Goal: Task Accomplishment & Management: Use online tool/utility

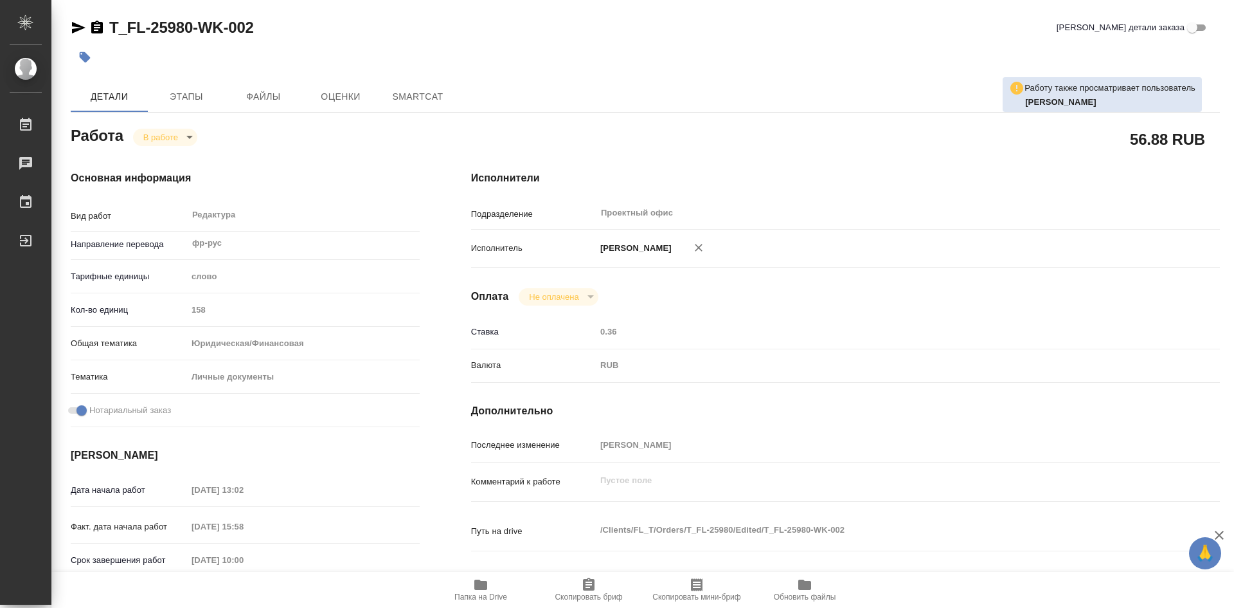
type textarea "x"
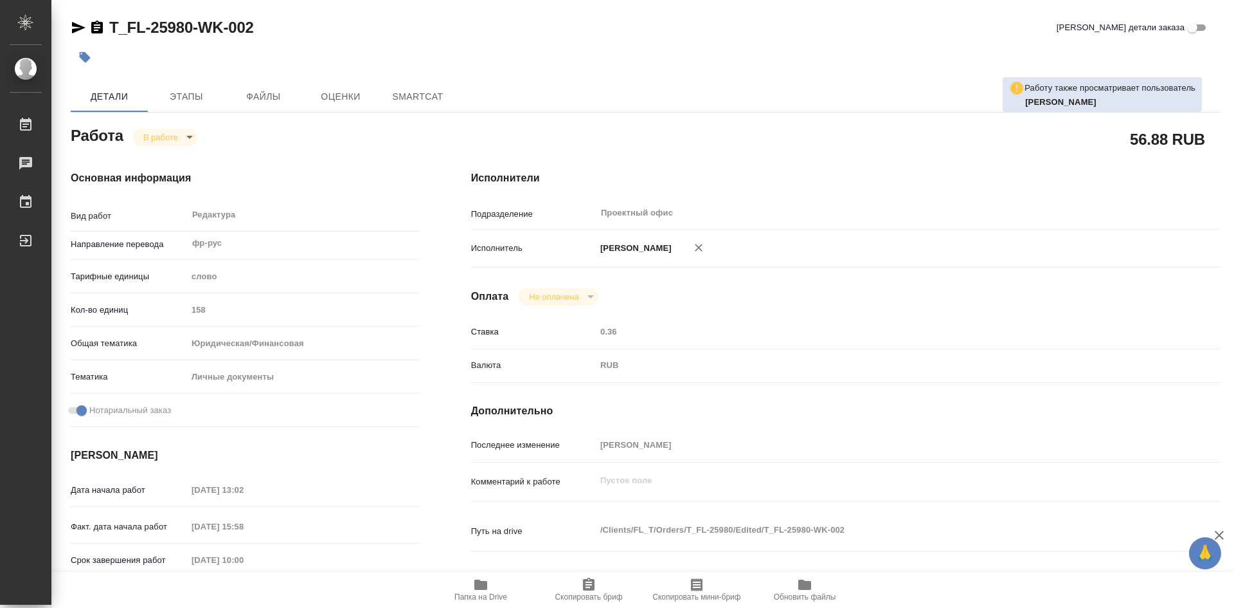
type textarea "x"
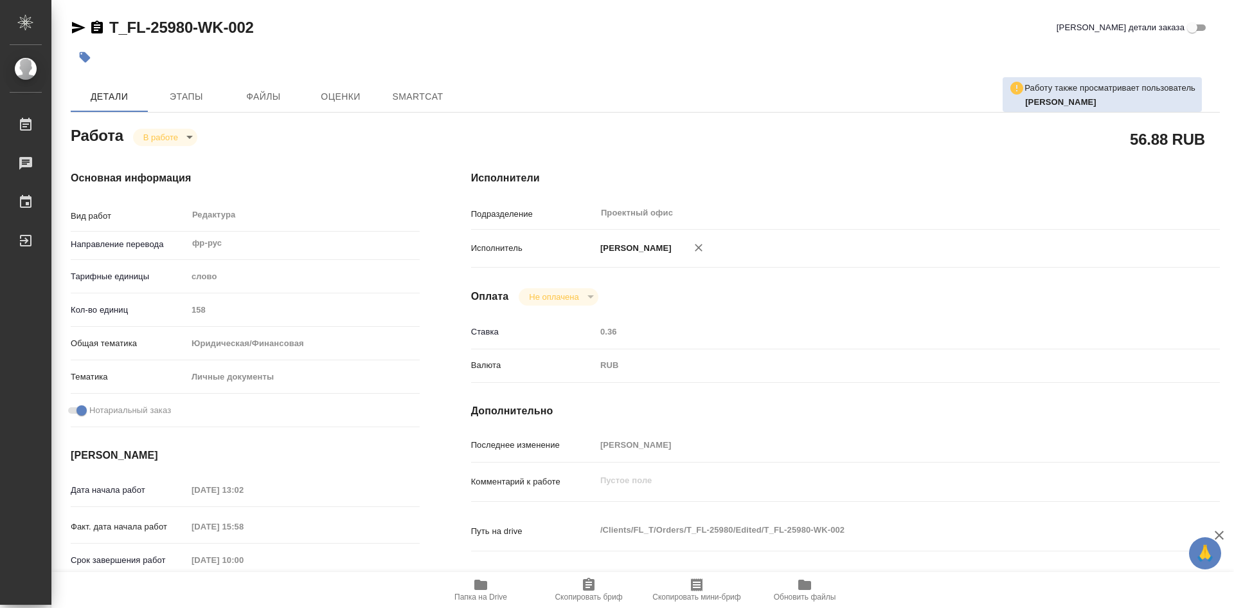
type textarea "x"
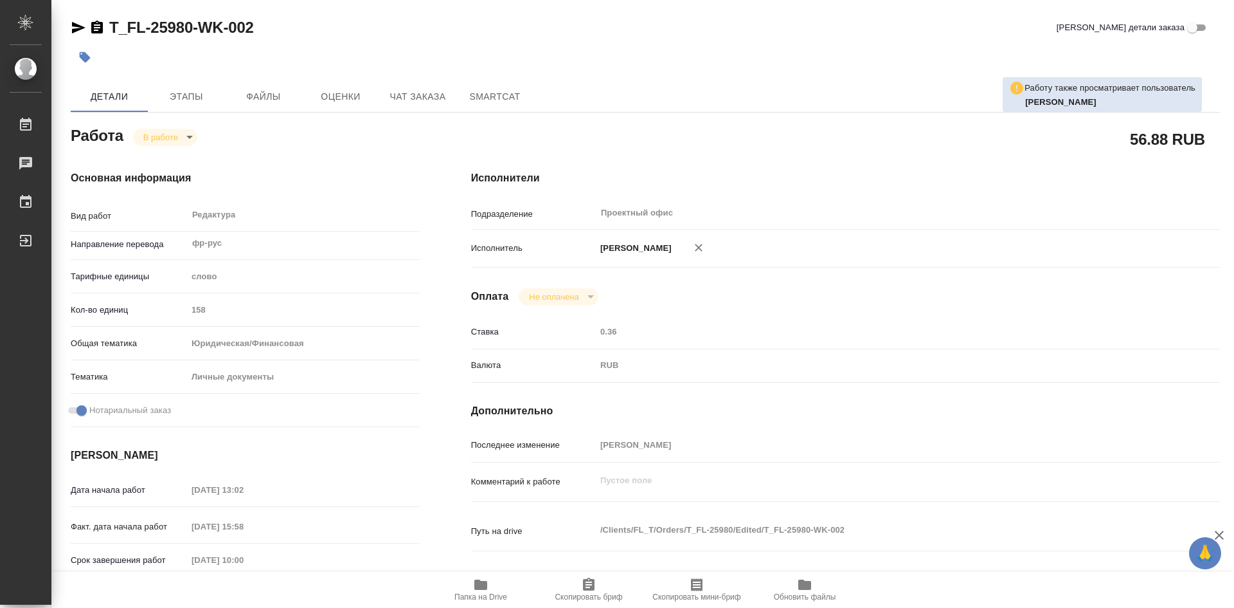
scroll to position [64, 0]
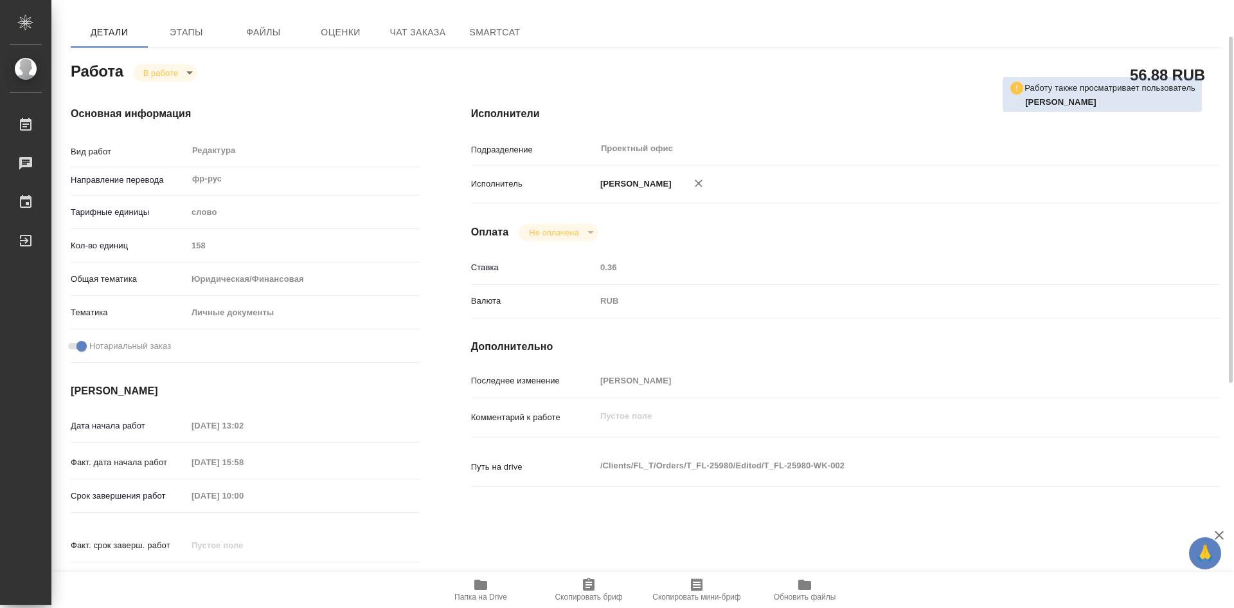
type textarea "x"
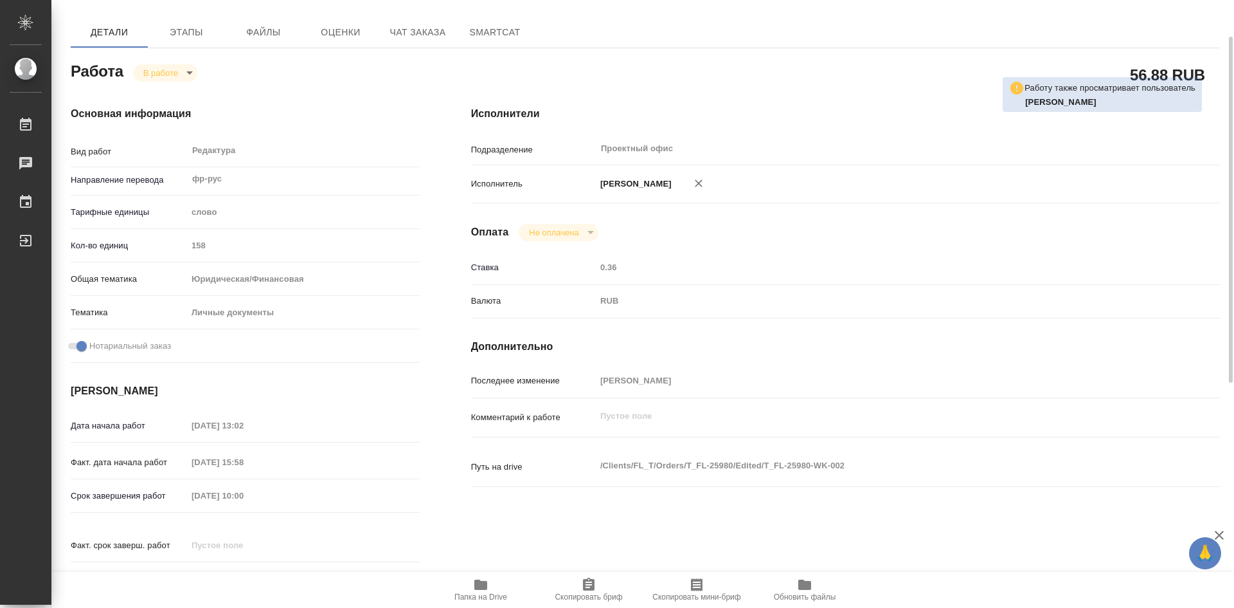
type textarea "x"
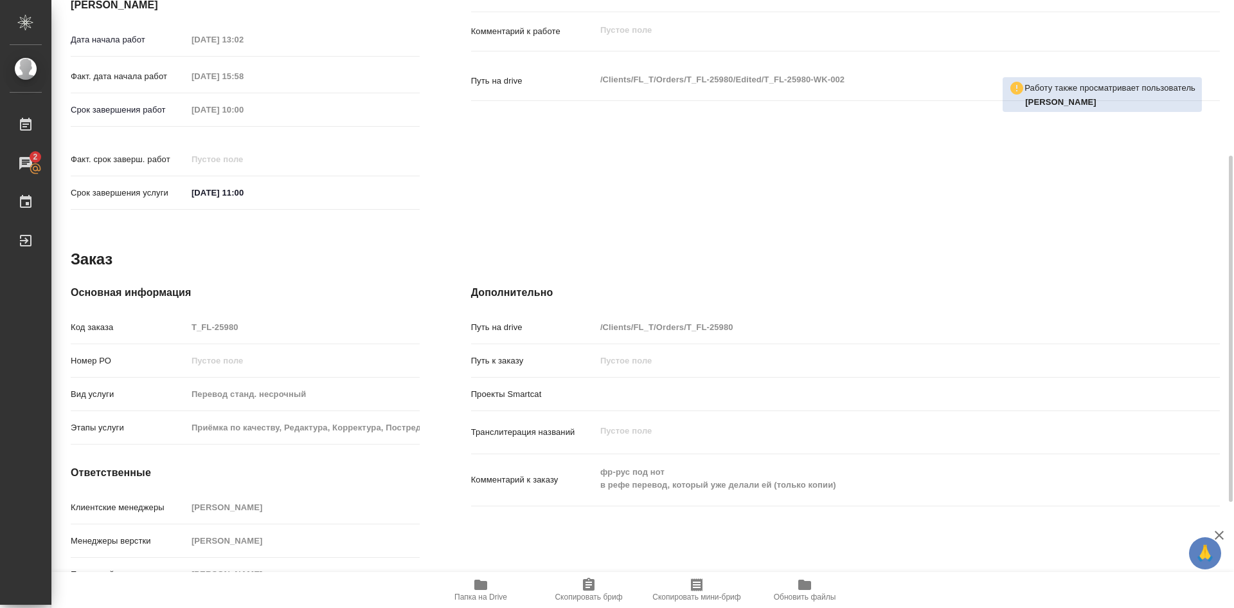
scroll to position [458, 0]
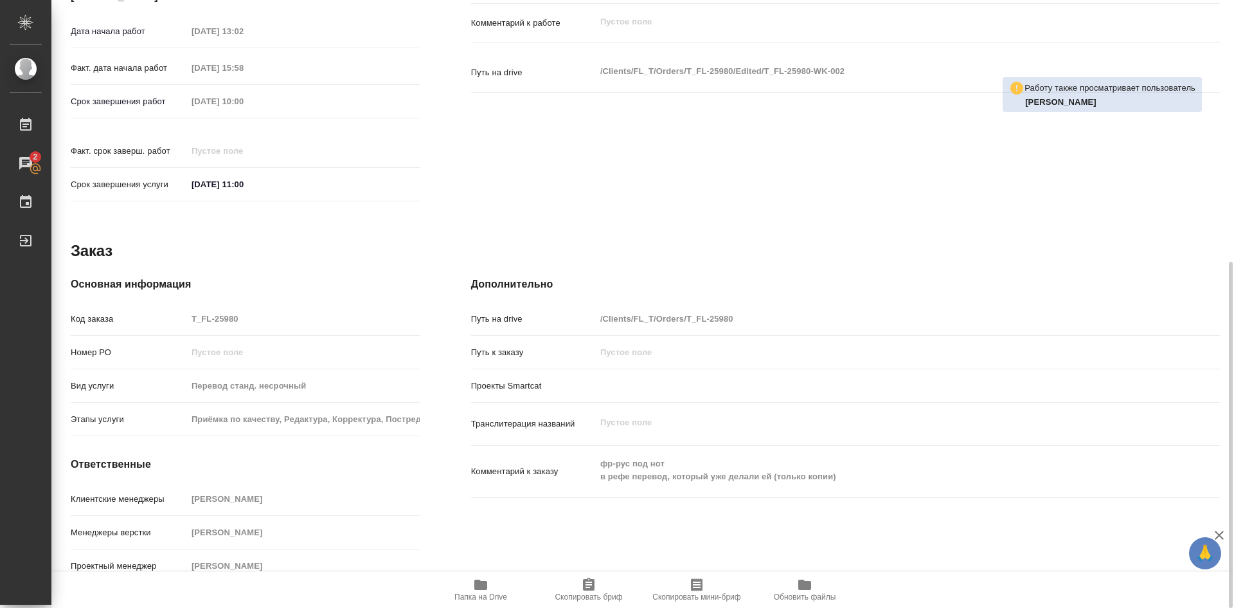
click at [592, 583] on icon "button" at bounding box center [589, 583] width 12 height 13
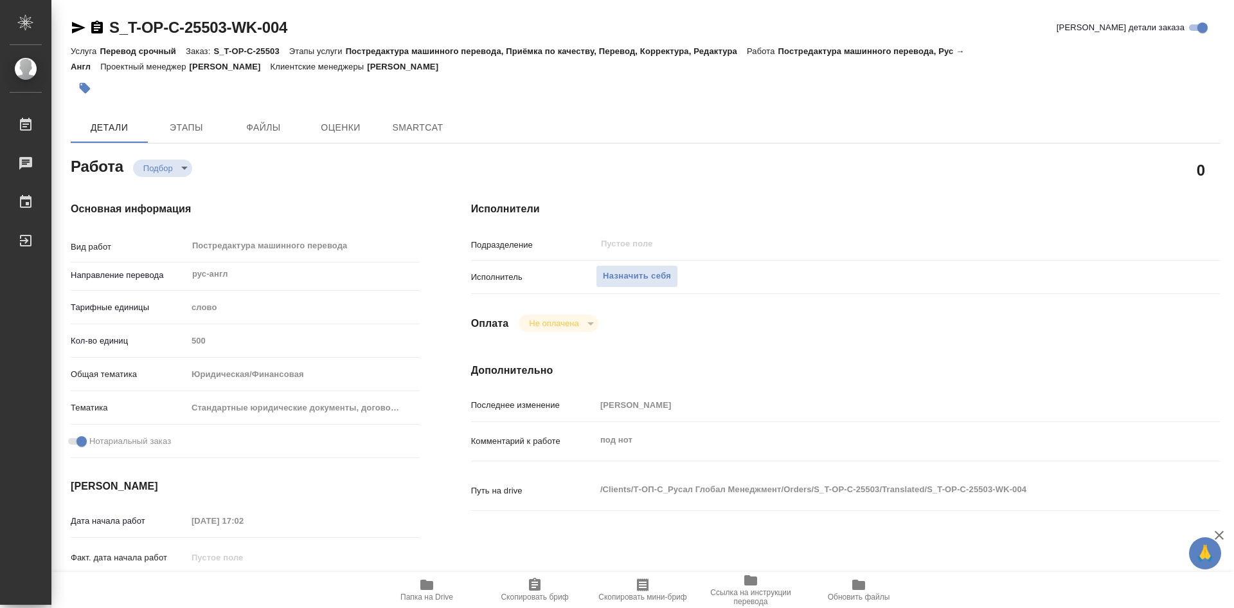
type textarea "x"
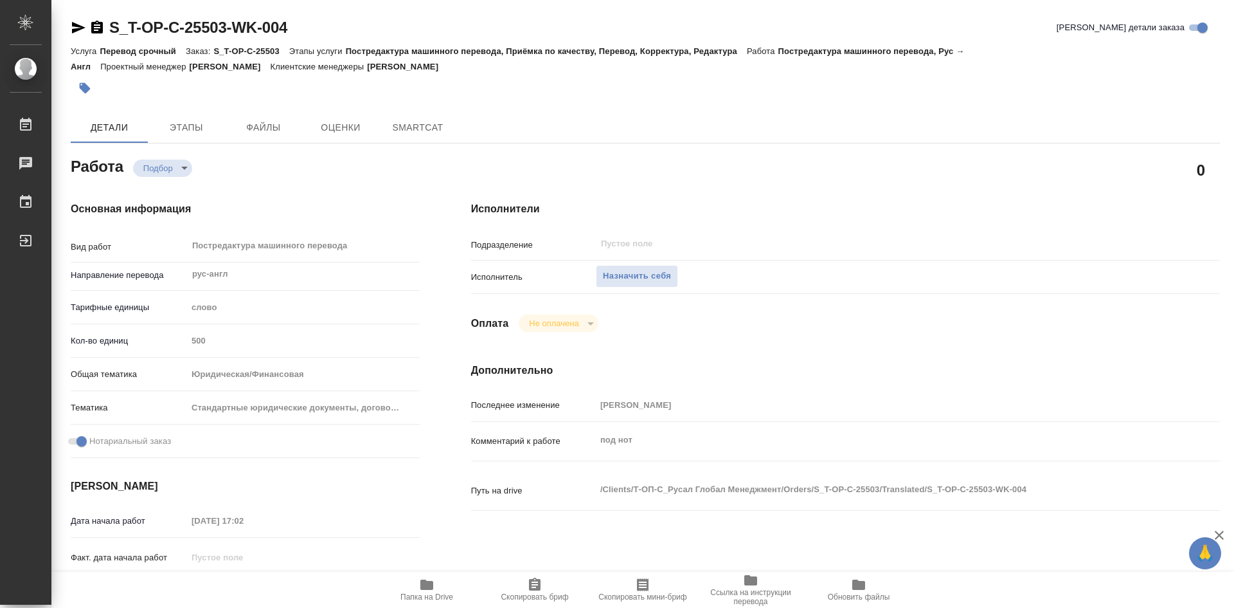
type textarea "x"
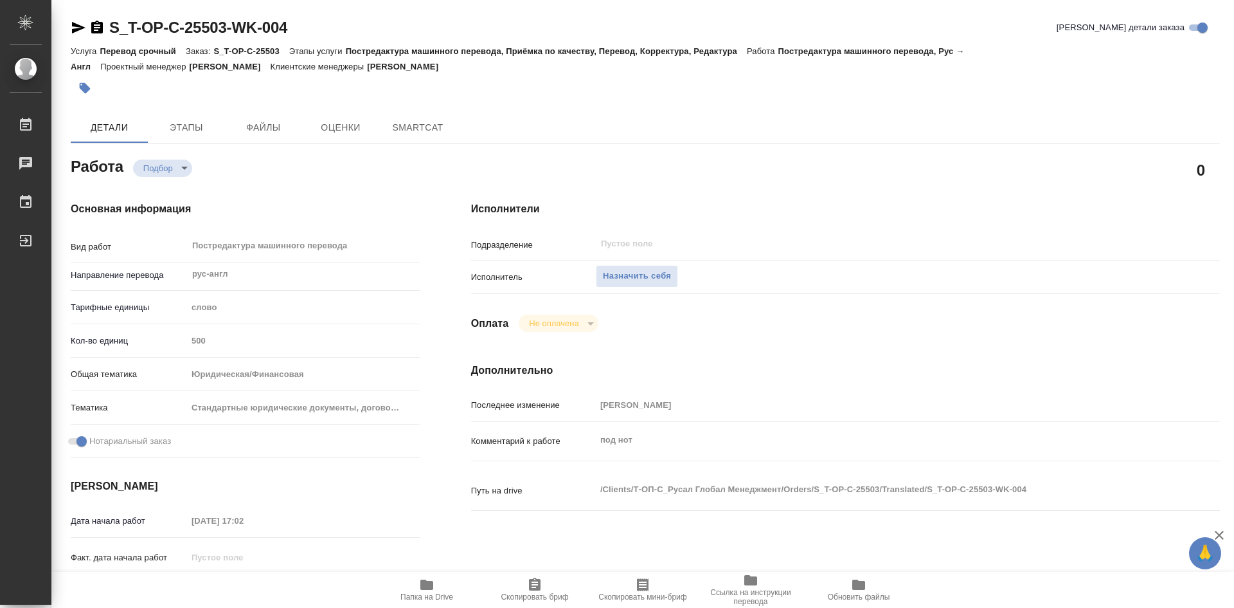
type textarea "x"
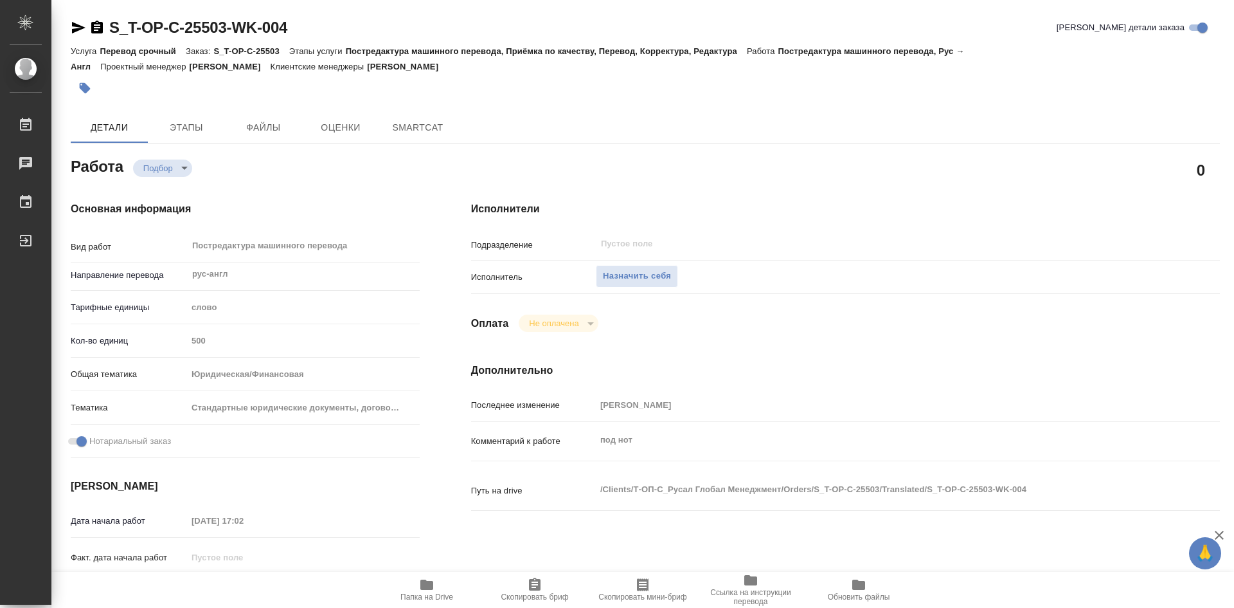
type textarea "x"
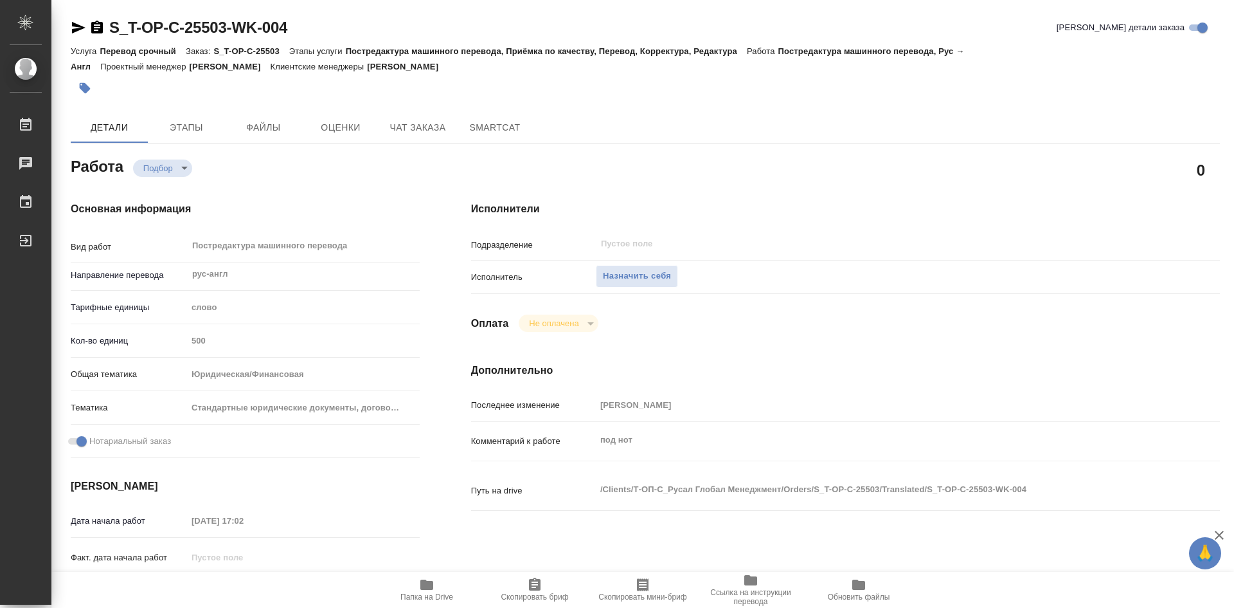
type textarea "x"
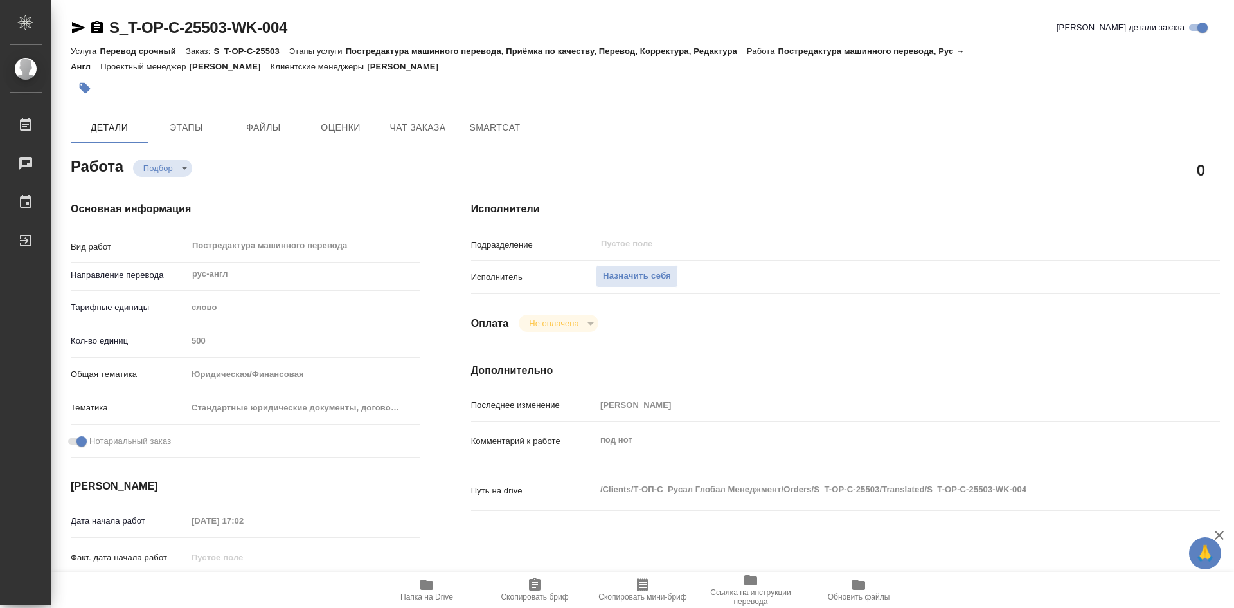
type textarea "x"
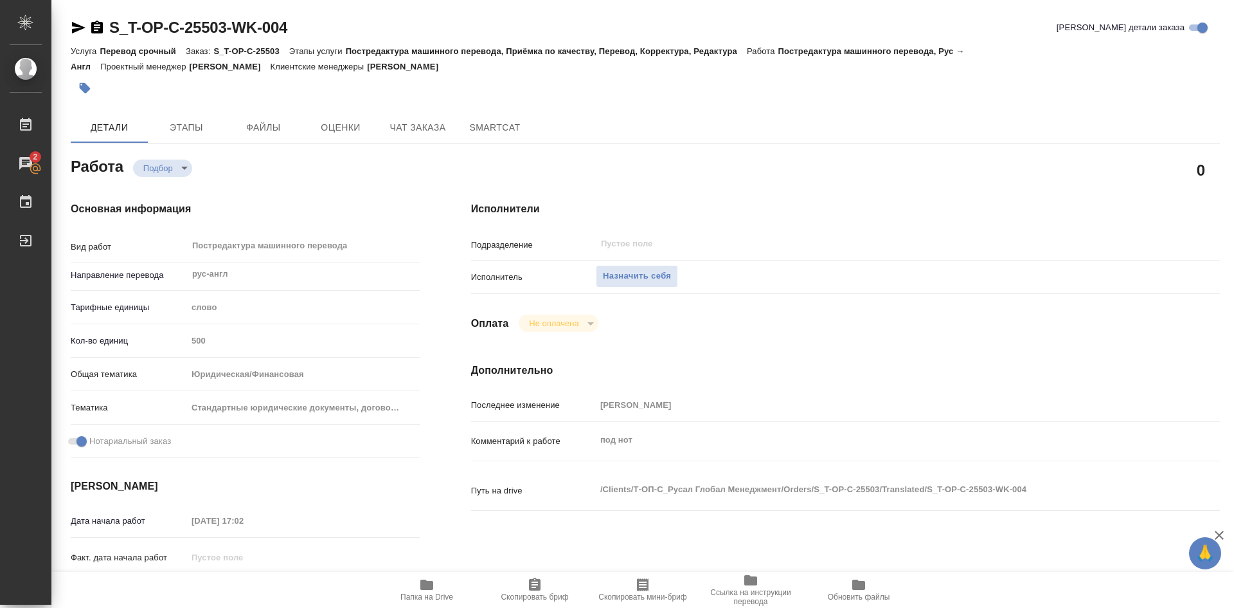
click at [429, 581] on icon "button" at bounding box center [426, 584] width 13 height 10
click at [645, 273] on span "Назначить себя" at bounding box center [637, 276] width 68 height 15
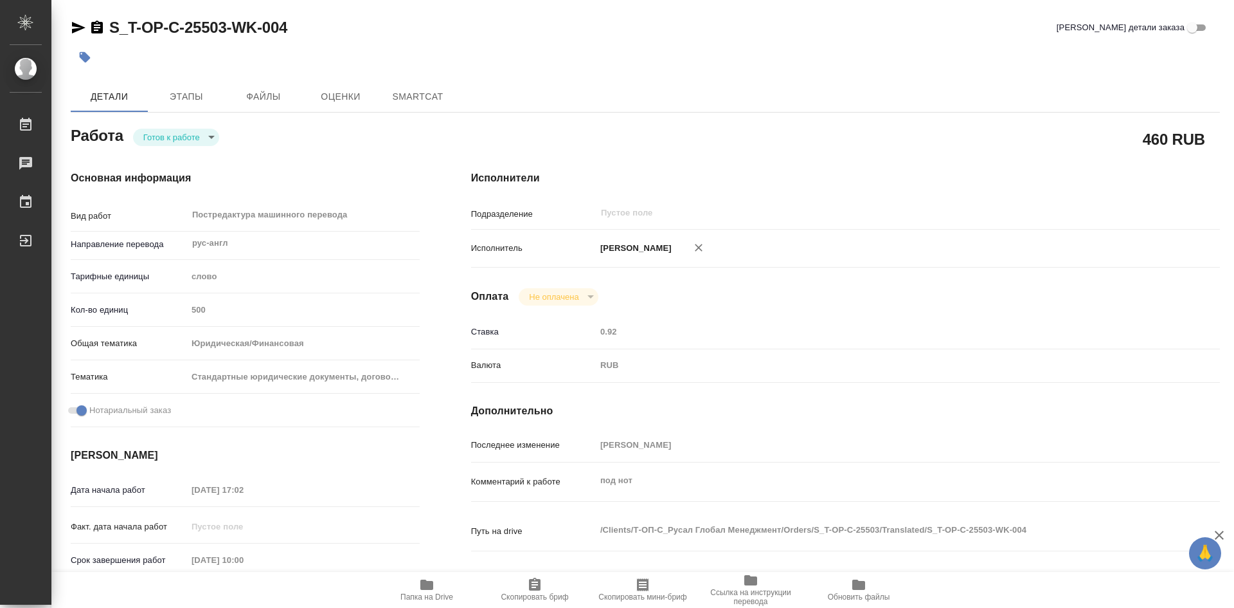
type textarea "x"
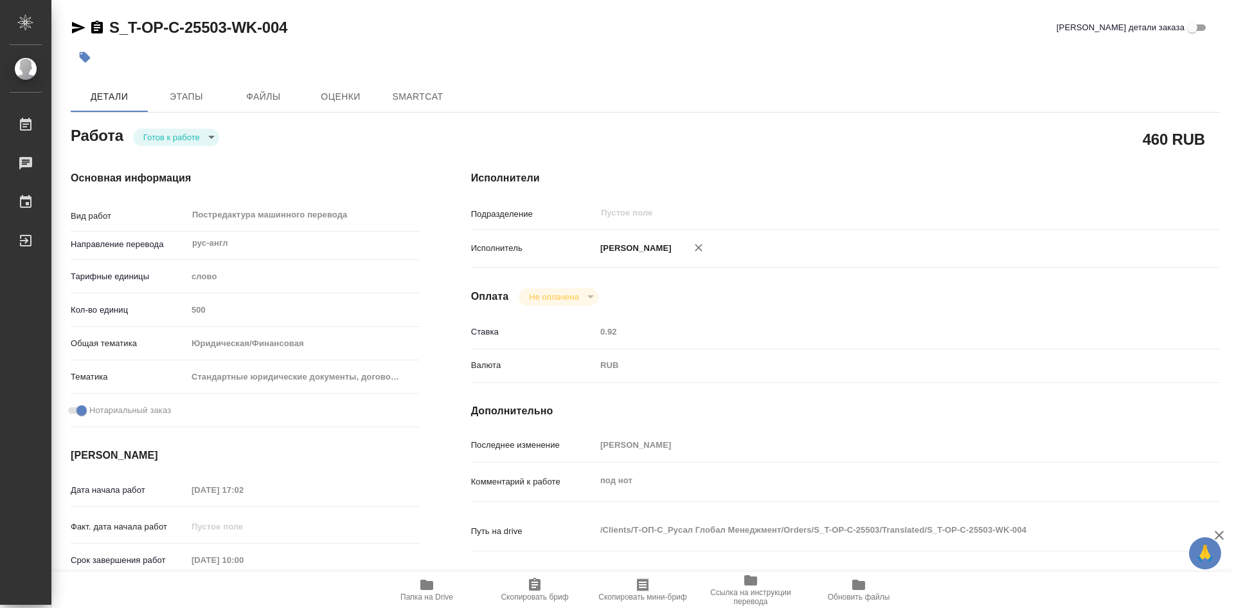
type textarea "x"
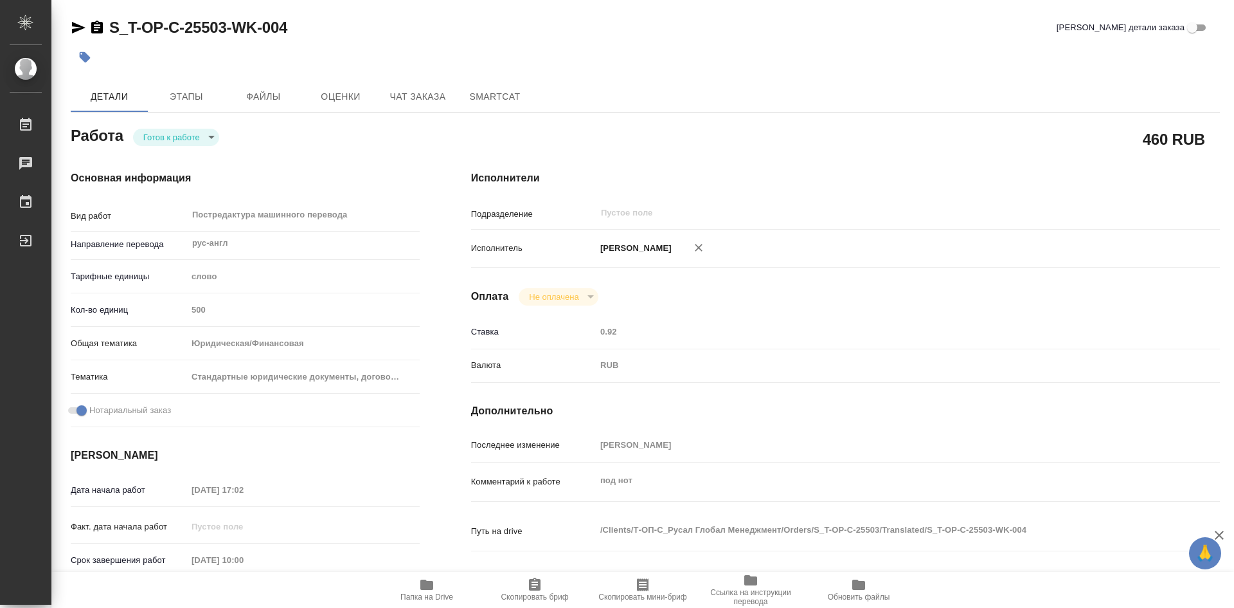
type textarea "x"
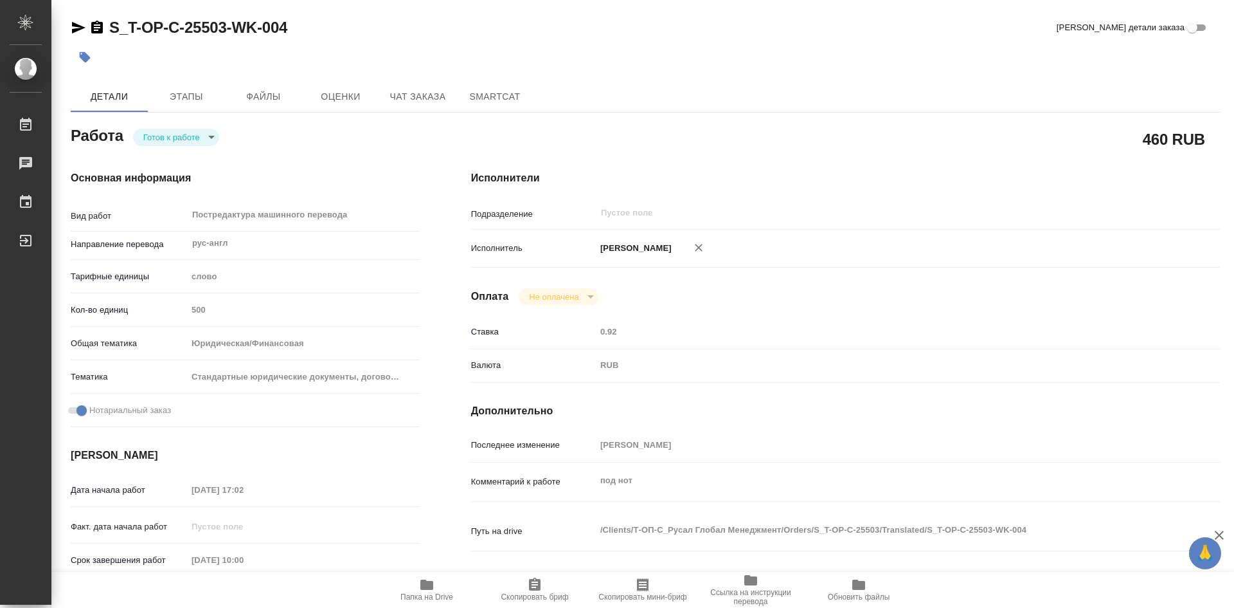
type textarea "x"
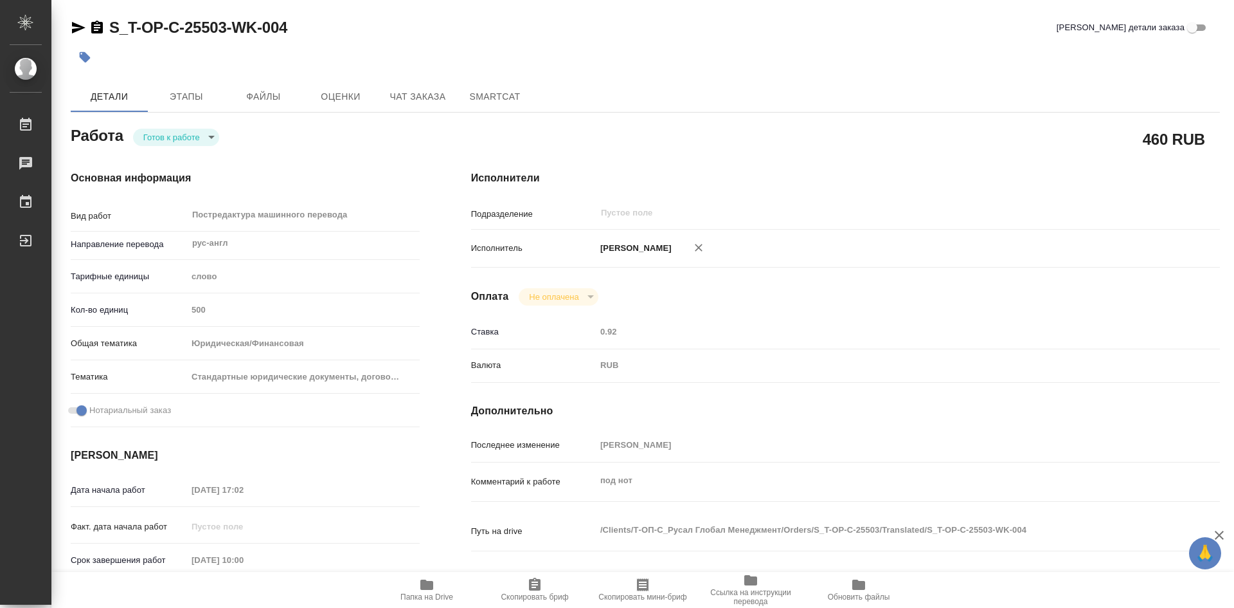
click at [214, 138] on body "🙏 .cls-1 fill:#fff; AWATERA Soldatenkova Tatyana Работы Чаты График Выйти S_T-O…" at bounding box center [617, 304] width 1234 height 608
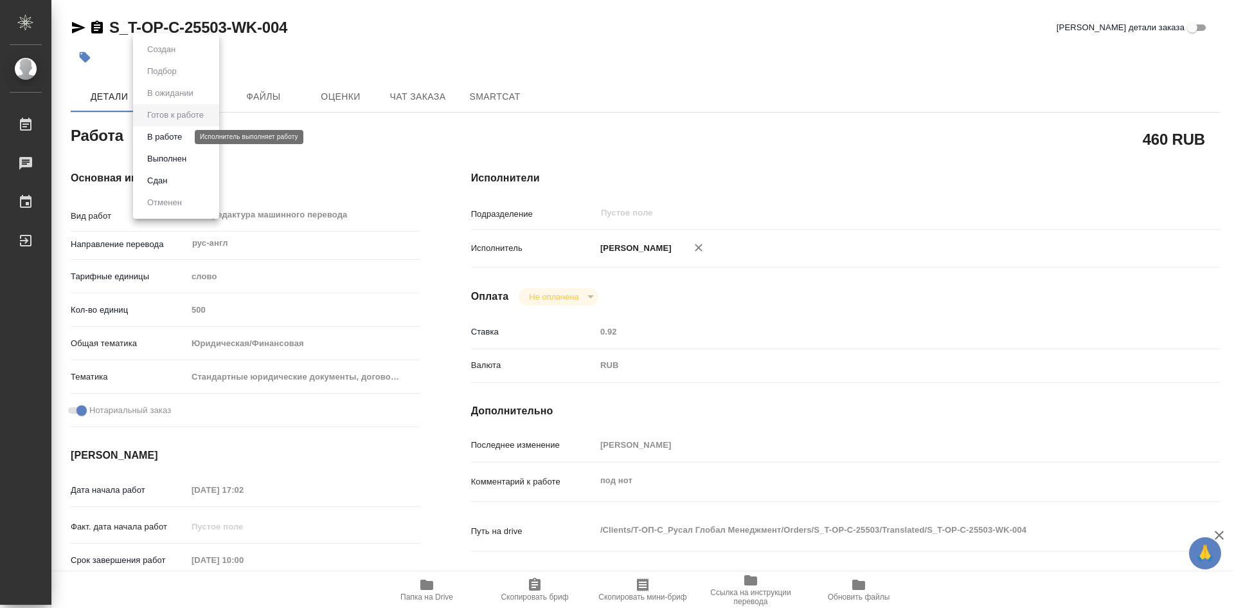
click at [166, 138] on button "В работе" at bounding box center [164, 137] width 42 height 14
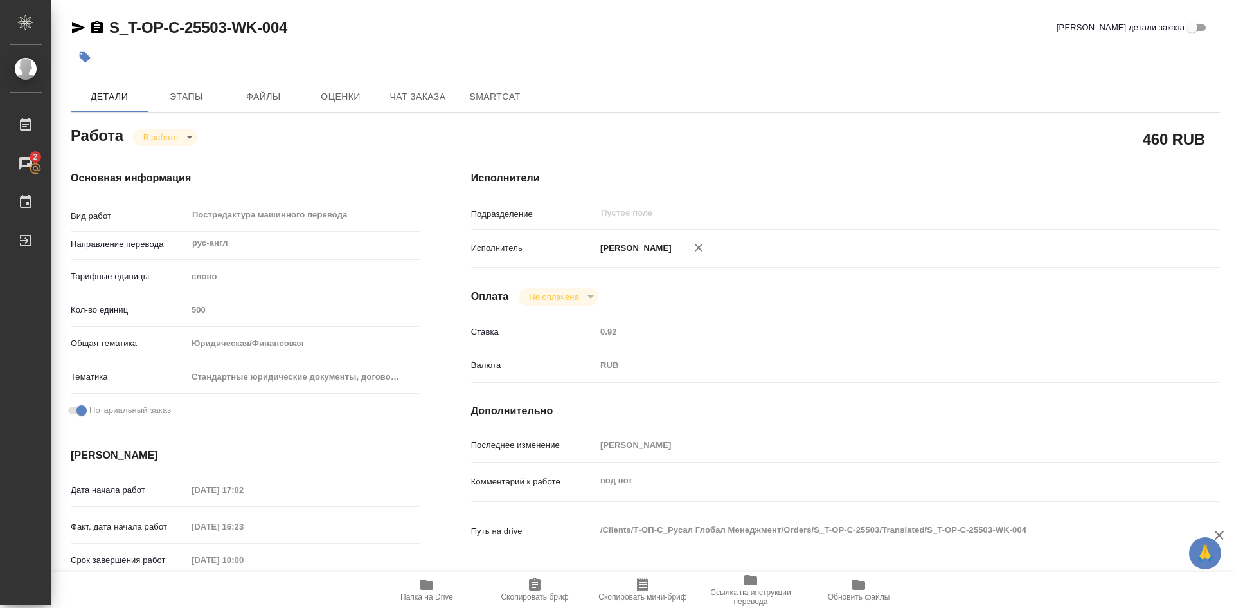
type textarea "x"
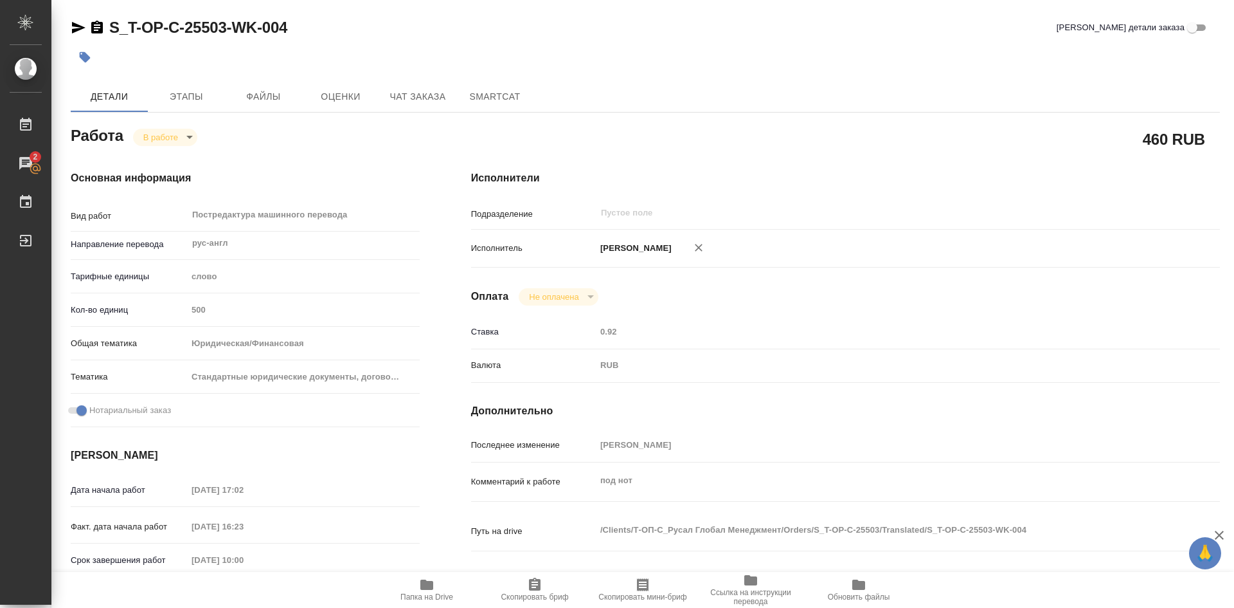
type textarea "x"
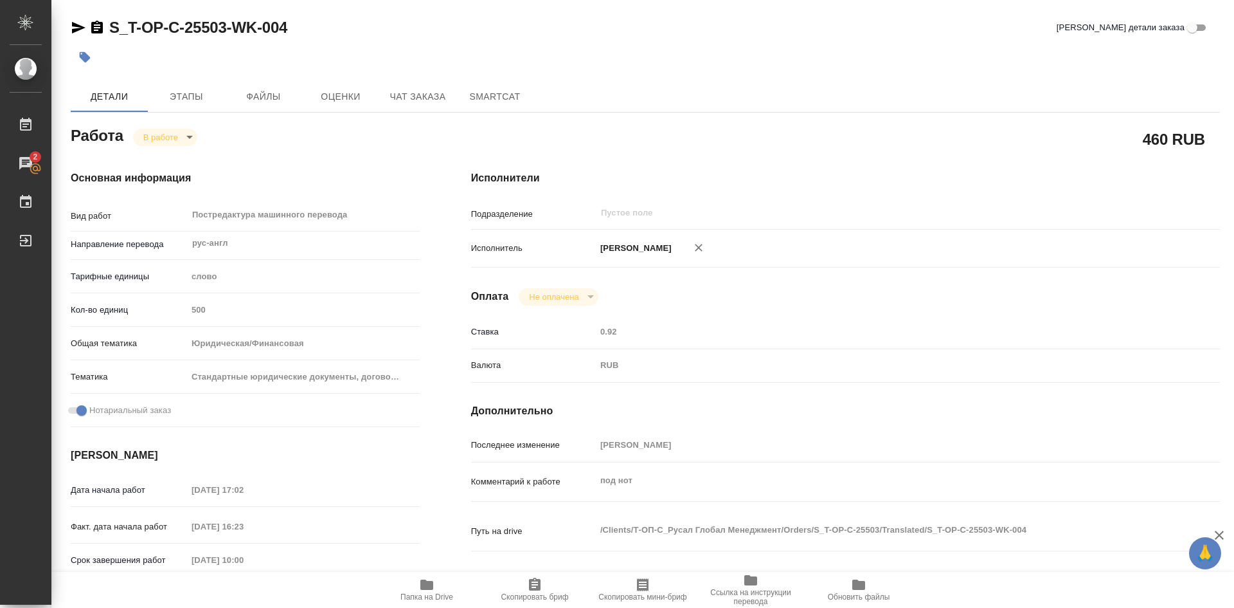
type textarea "x"
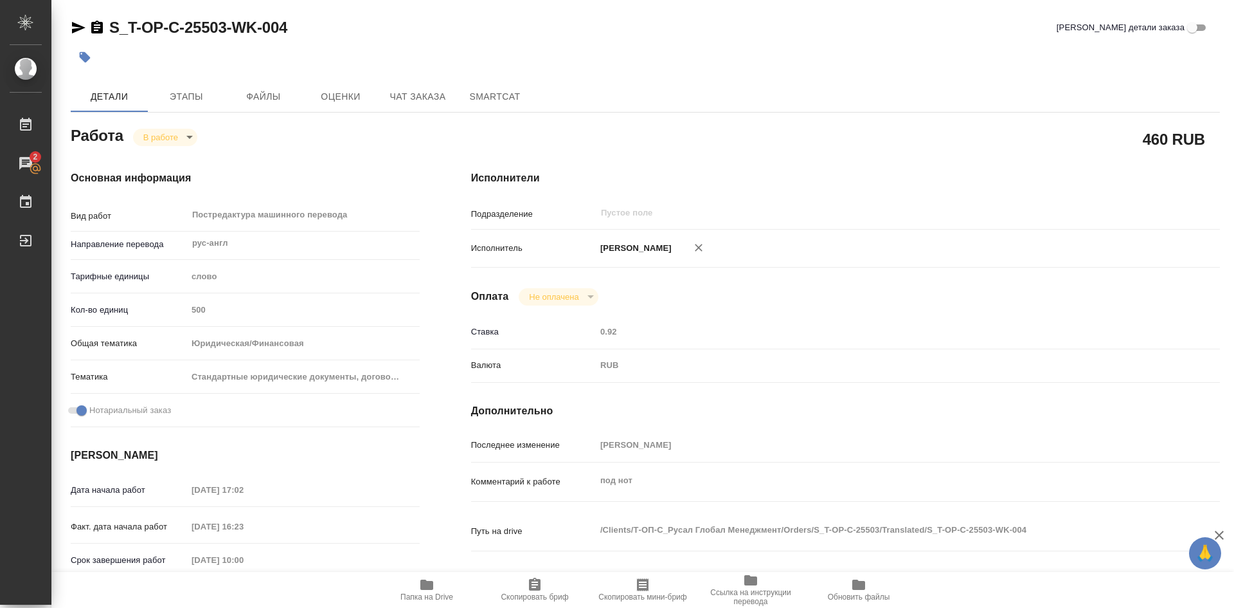
type textarea "x"
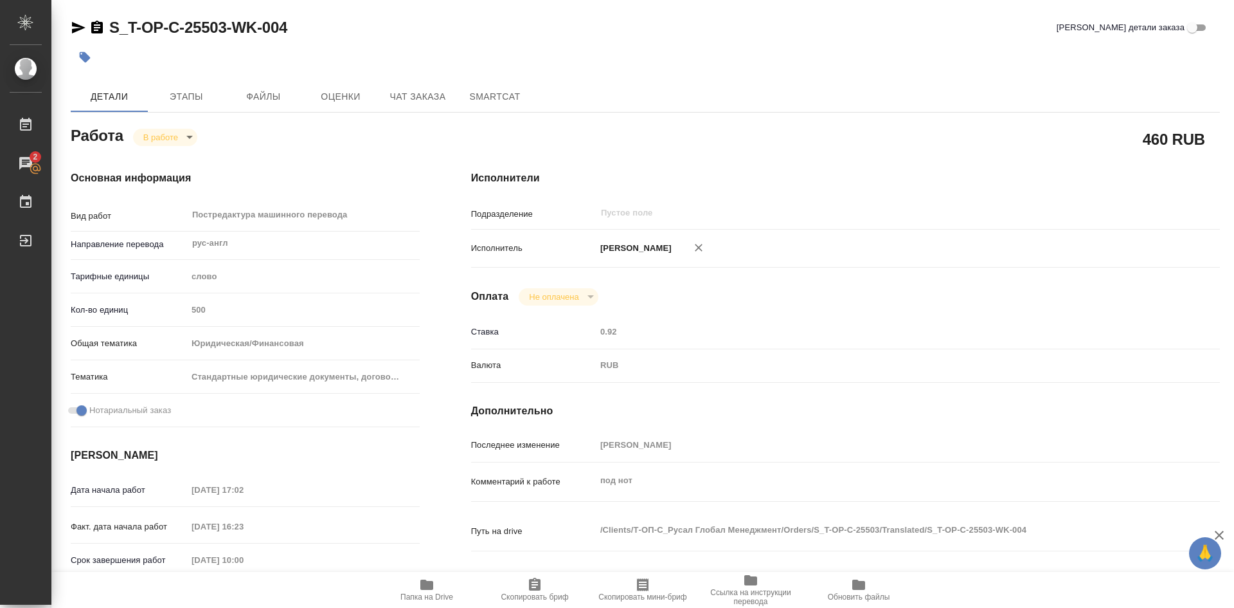
click at [537, 584] on icon "button" at bounding box center [534, 584] width 15 height 15
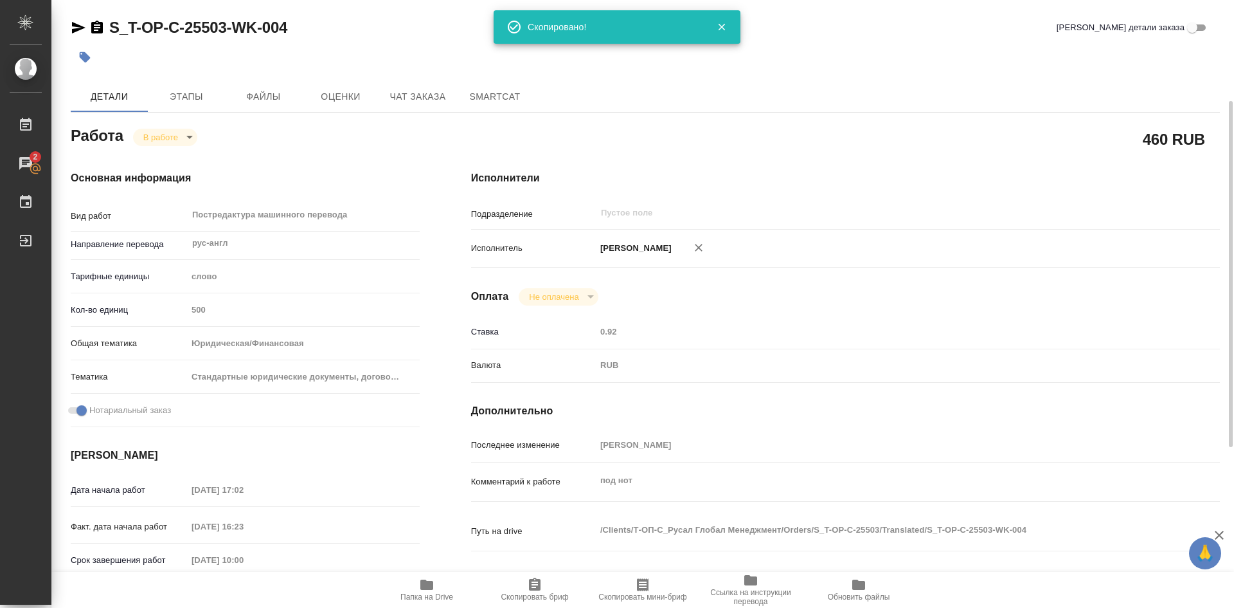
scroll to position [64, 0]
